Goal: Transaction & Acquisition: Purchase product/service

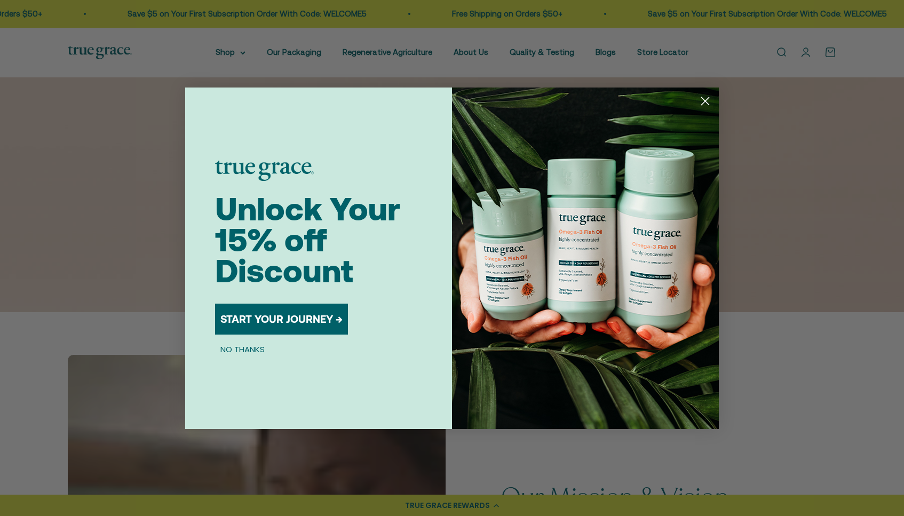
click at [309, 319] on button "START YOUR JOURNEY →" at bounding box center [281, 319] width 133 height 31
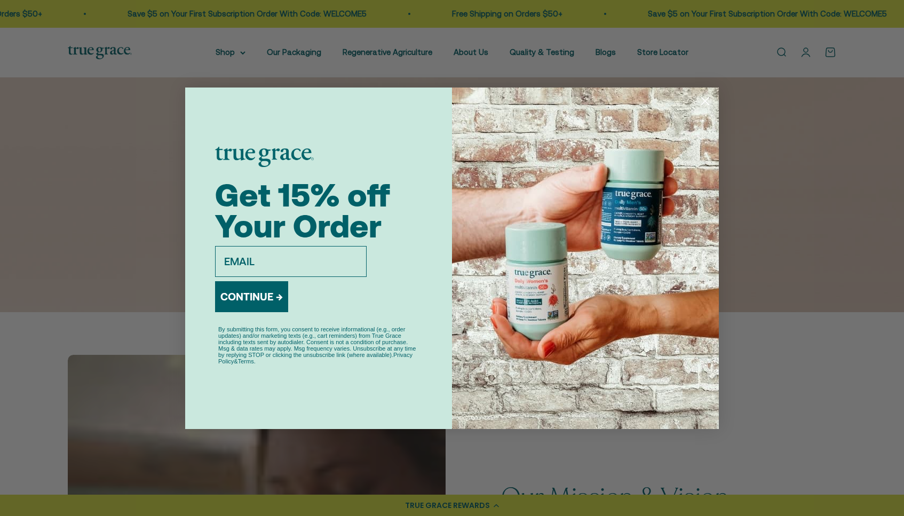
click at [298, 262] on input "email" at bounding box center [291, 261] width 152 height 31
type input "[EMAIL_ADDRESS][DOMAIN_NAME]"
click at [260, 295] on button "CONTINUE →" at bounding box center [251, 296] width 73 height 31
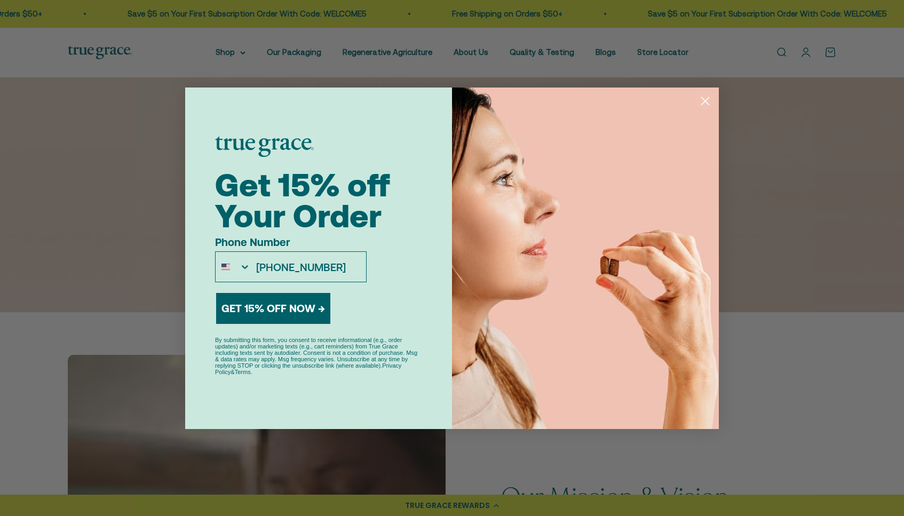
type input "[PHONE_NUMBER]"
click at [292, 317] on button "GET 15% OFF NOW →" at bounding box center [273, 308] width 114 height 31
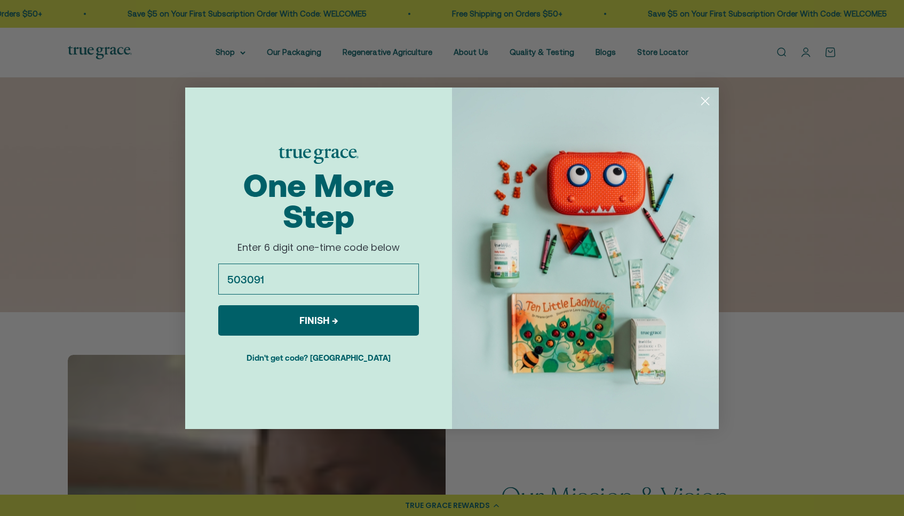
type input "503091"
click at [359, 314] on button "FINISH →" at bounding box center [318, 320] width 201 height 30
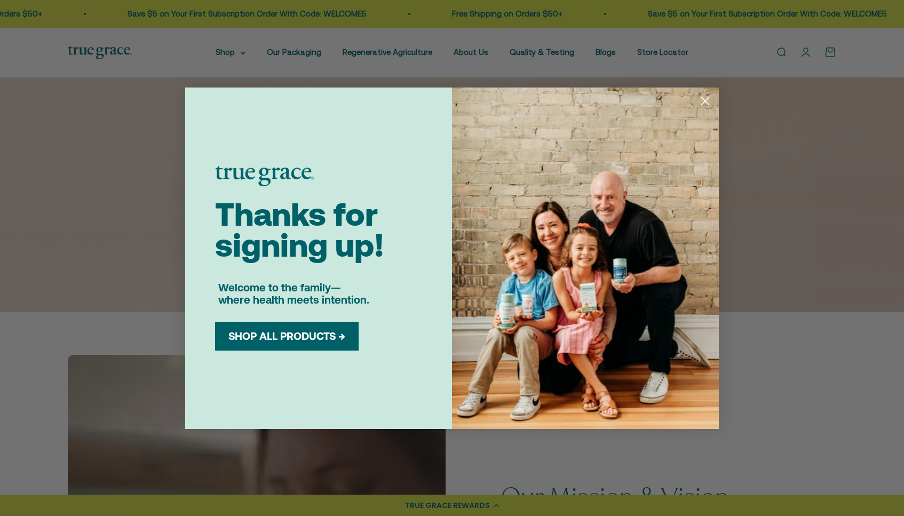
click at [334, 343] on div "SHOP ALL PRODUCTS →" at bounding box center [287, 336] width 144 height 29
click at [706, 101] on circle "Close dialog" at bounding box center [706, 101] width 18 height 18
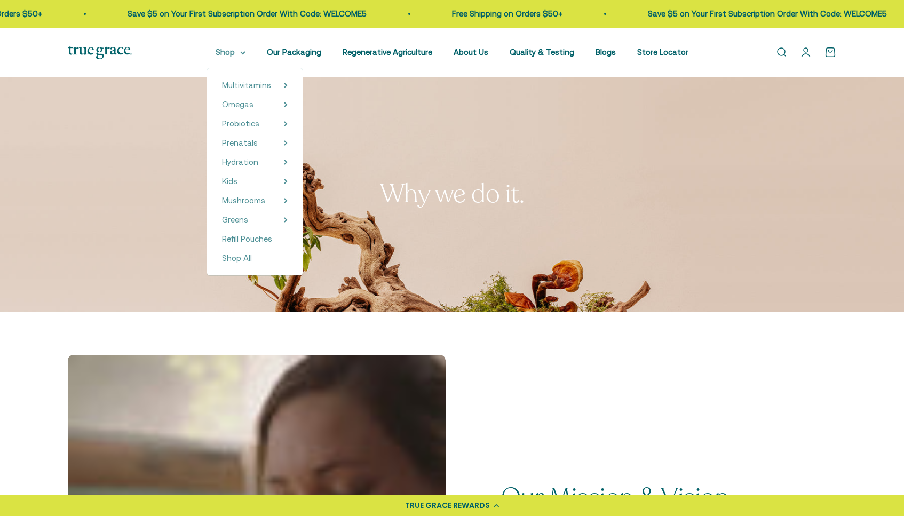
click at [230, 54] on summary "Shop" at bounding box center [231, 52] width 30 height 13
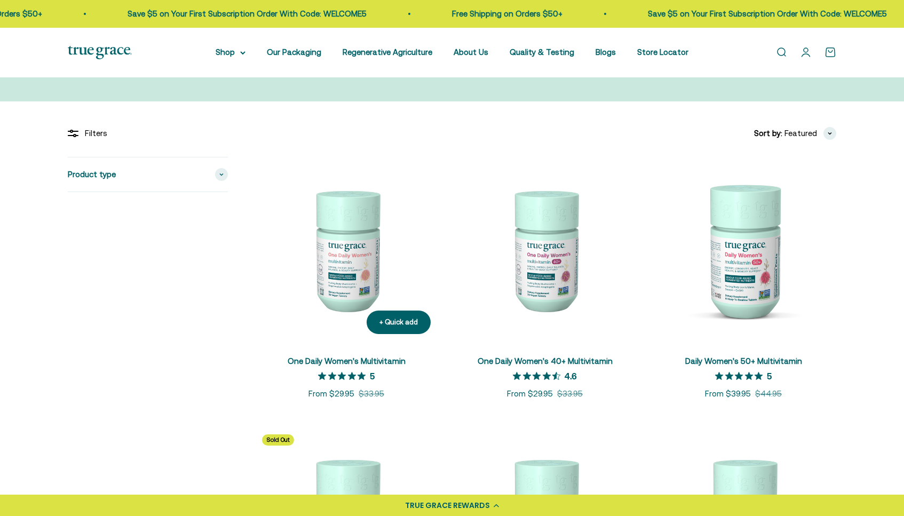
scroll to position [250, 0]
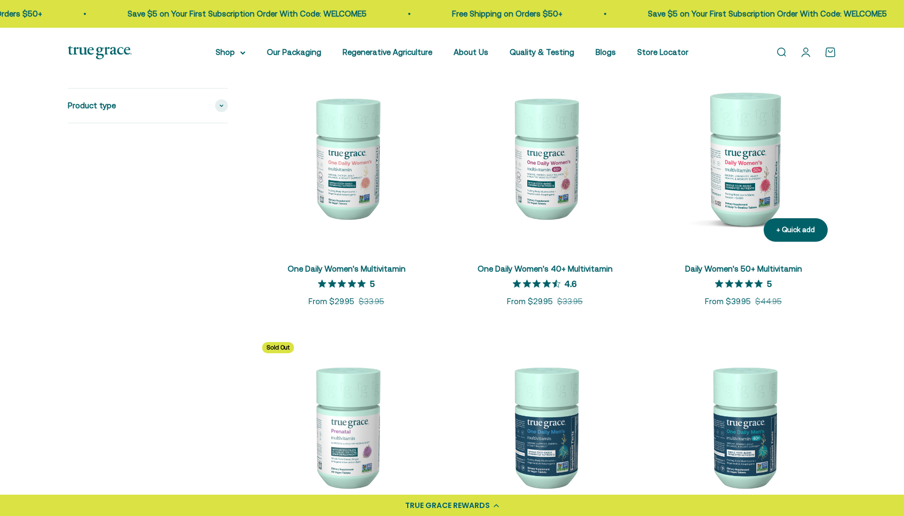
click at [771, 150] on img at bounding box center [744, 158] width 186 height 186
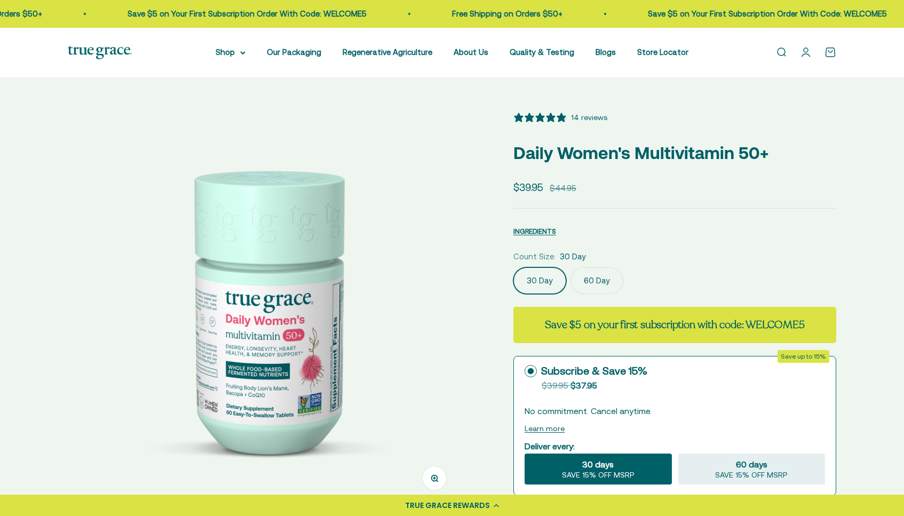
select select "3"
click at [611, 278] on label "60 Day" at bounding box center [597, 280] width 53 height 27
click at [513, 267] on input "60 Day" at bounding box center [513, 267] width 1 height 1
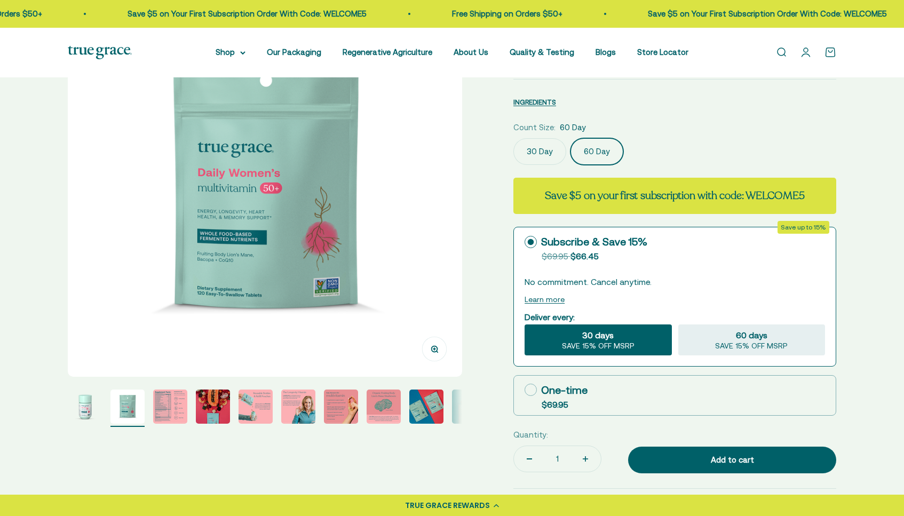
scroll to position [132, 0]
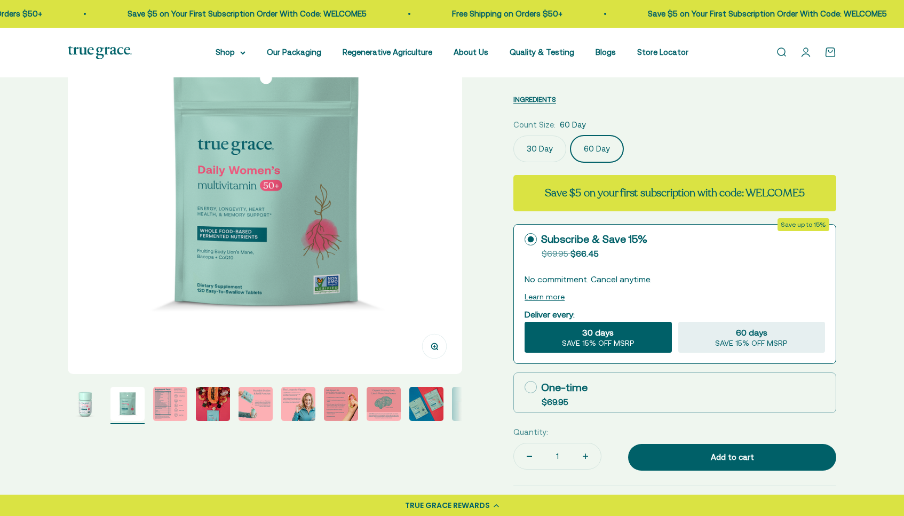
click at [523, 394] on label "One-time $69.95" at bounding box center [675, 392] width 322 height 39
click at [524, 388] on input "One-time $69.95" at bounding box center [524, 387] width 1 height 1
radio input "true"
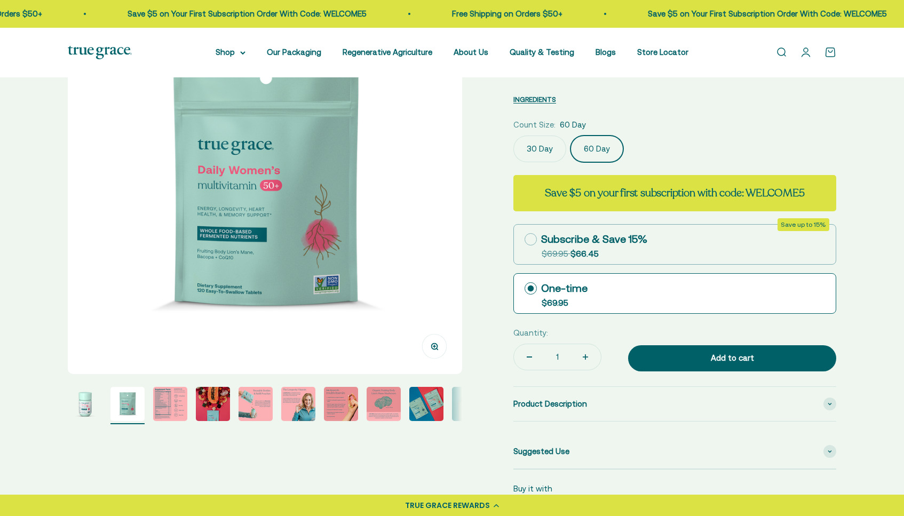
click at [722, 234] on label "Subscribe & Save 15% Original price strikethrough: $69.95 , Discounted price: $…" at bounding box center [675, 244] width 322 height 39
click at [525, 239] on input "Subscribe & Save 15% Original price strikethrough: $69.95 , Discounted price: $…" at bounding box center [524, 239] width 1 height 1
radio input "true"
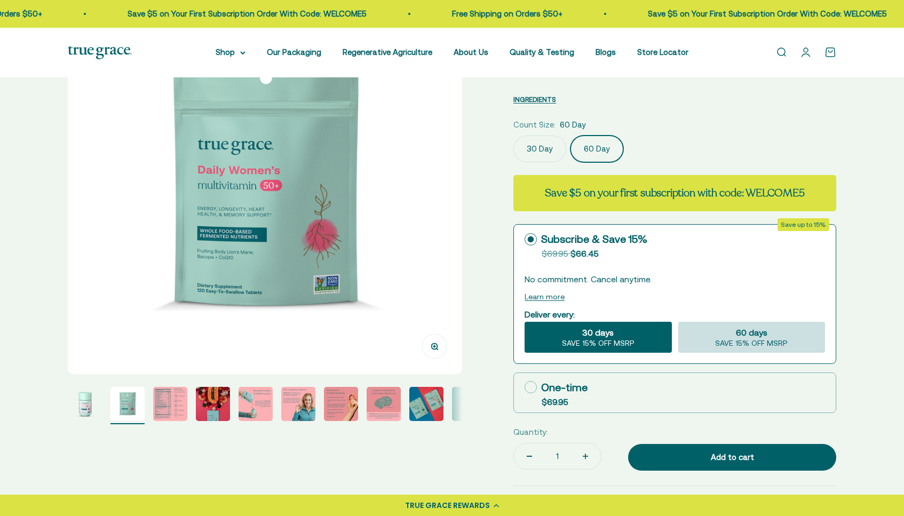
click at [734, 336] on div "60 days SAVE 15% OFF MSRP" at bounding box center [751, 337] width 147 height 31
click at [678, 322] on input "60 days SAVE 15% OFF MSRP" at bounding box center [678, 321] width 1 height 1
radio input "true"
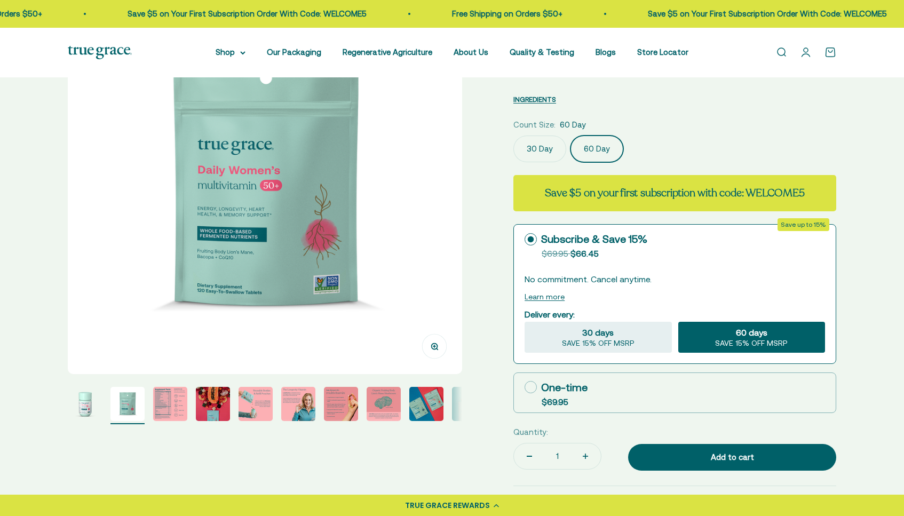
click at [562, 387] on div "One-time" at bounding box center [556, 387] width 63 height 16
click at [525, 387] on input "One-time $69.95" at bounding box center [524, 387] width 1 height 1
radio input "true"
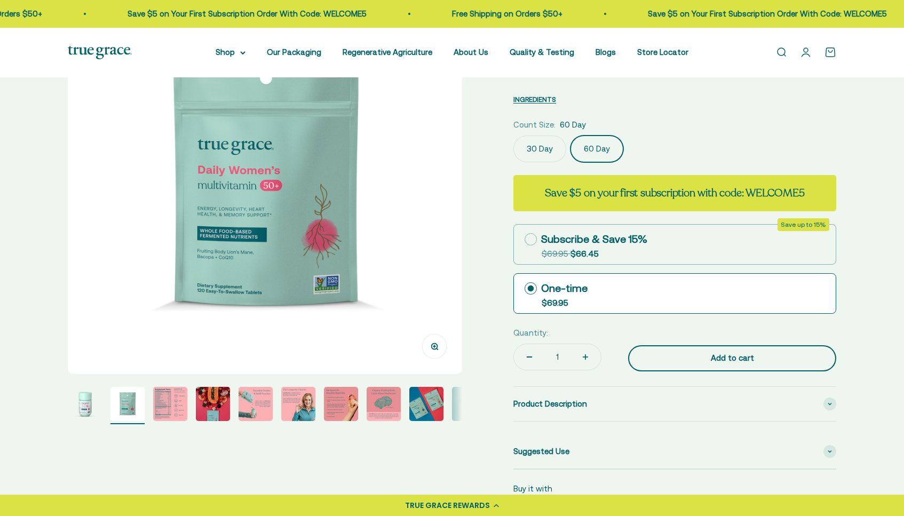
click at [694, 359] on div "Add to cart" at bounding box center [732, 358] width 165 height 13
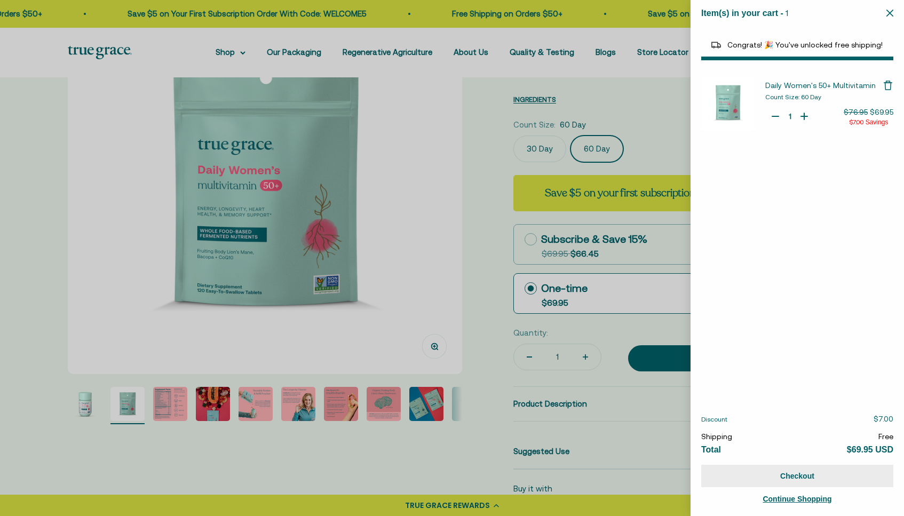
click at [745, 478] on button "Checkout" at bounding box center [797, 476] width 192 height 22
select select "44882812010710"
select select "40055698129088"
